Goal: Navigation & Orientation: Find specific page/section

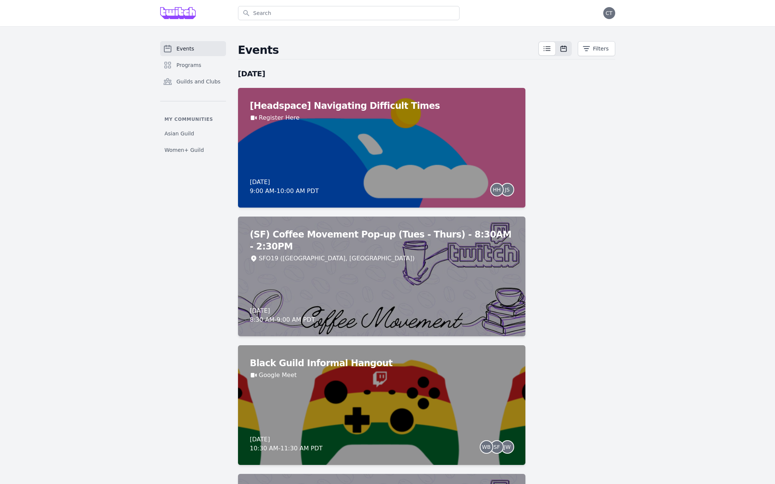
click at [563, 48] on icon at bounding box center [563, 48] width 7 height 7
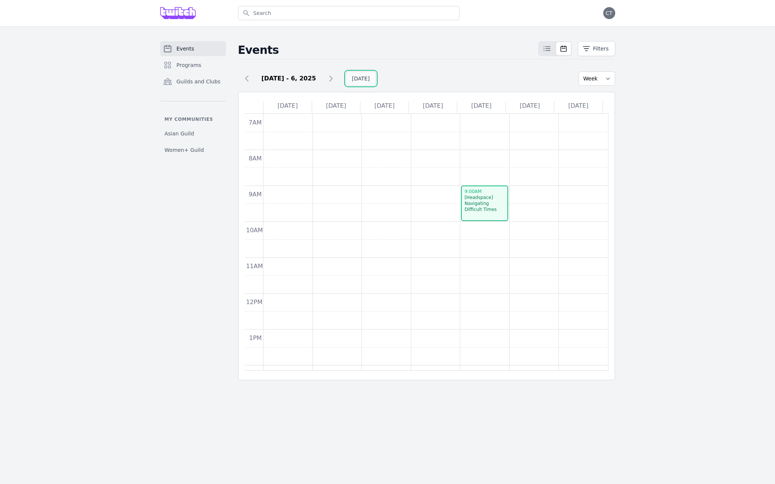
click at [356, 75] on button "[DATE]" at bounding box center [361, 78] width 30 height 14
click at [597, 78] on select "Week Month" at bounding box center [597, 78] width 37 height 14
select select "Month"
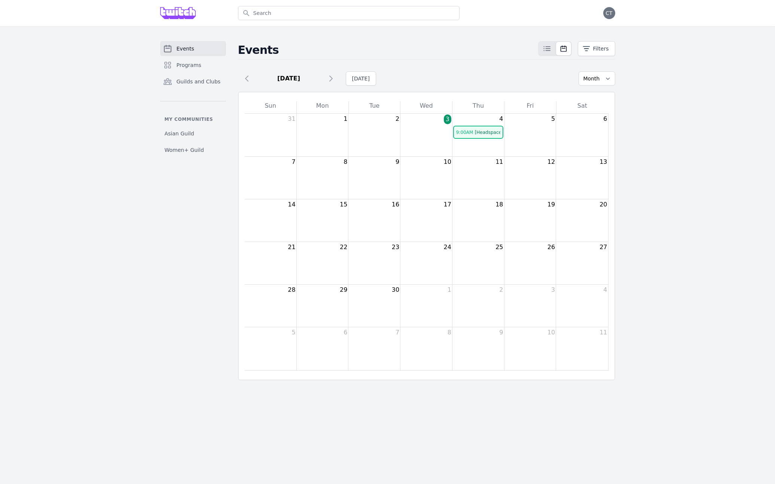
click at [634, 276] on div "Events Programs Guilds and Clubs My communities Asian Guild Women+ Guild Events…" at bounding box center [387, 210] width 775 height 369
click at [177, 52] on span "Events" at bounding box center [186, 48] width 18 height 7
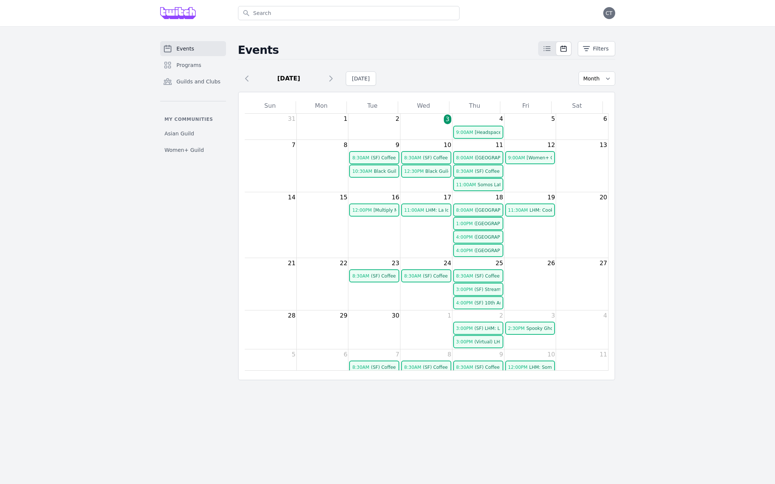
click at [383, 156] on span "(SF) Coffee Movement Pop-up (Tues - Thurs) - 8:30AM - 2:30PM" at bounding box center [442, 157] width 142 height 5
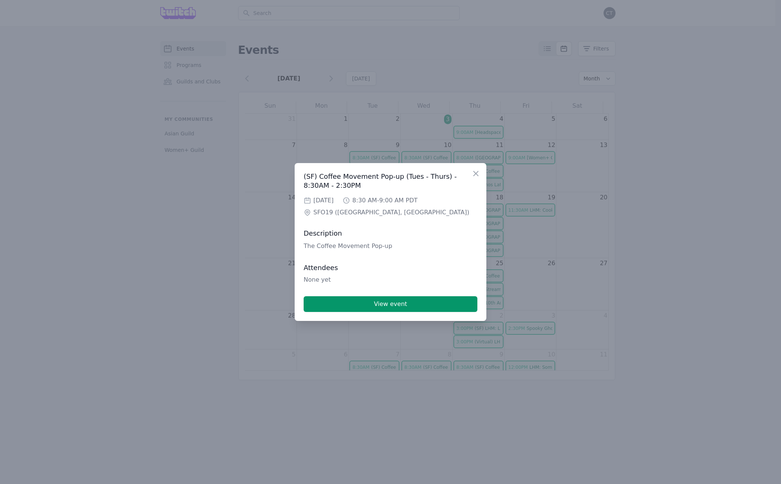
click at [477, 169] on div "Close" at bounding box center [478, 172] width 15 height 18
click at [477, 171] on icon "button" at bounding box center [475, 173] width 9 height 9
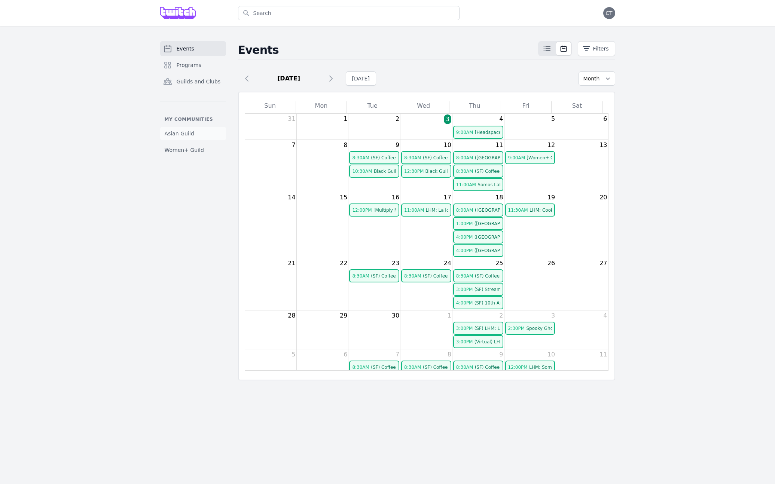
click at [178, 136] on span "Asian Guild" at bounding box center [180, 133] width 30 height 7
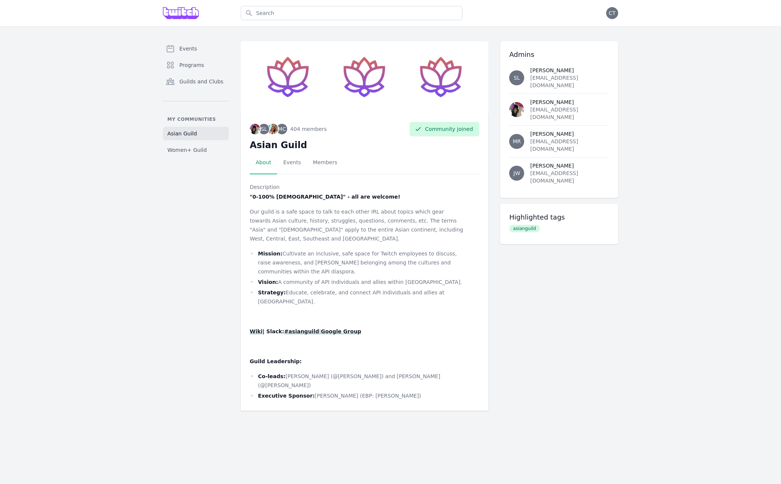
click at [200, 160] on div "Events Programs Guilds and Clubs My communities Asian Guild Women+ Guild" at bounding box center [196, 226] width 66 height 370
click at [203, 150] on span "Women+ Guild" at bounding box center [186, 149] width 39 height 7
